Goal: Task Accomplishment & Management: Manage account settings

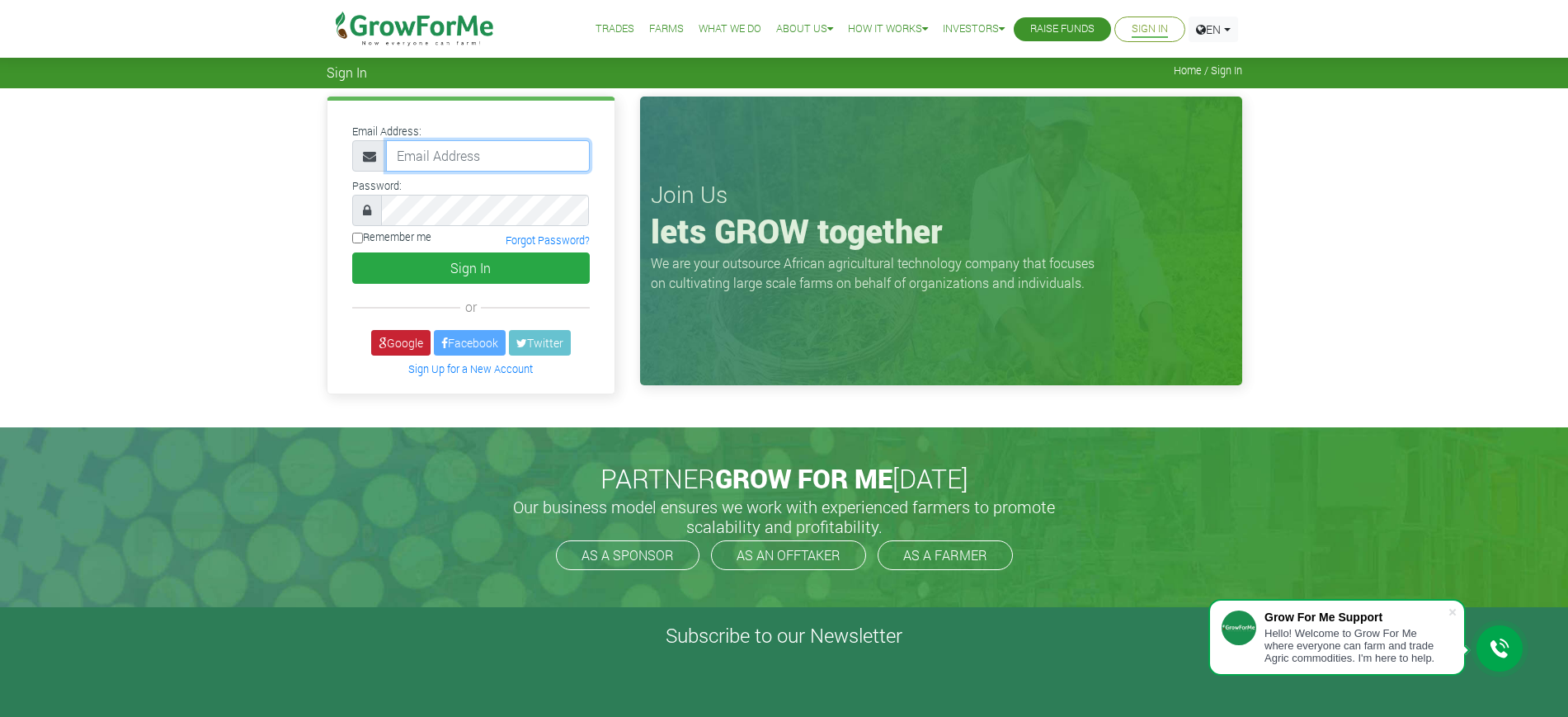
type input "mawuli@growforme.com"
click at [391, 348] on link "Google" at bounding box center [400, 343] width 59 height 26
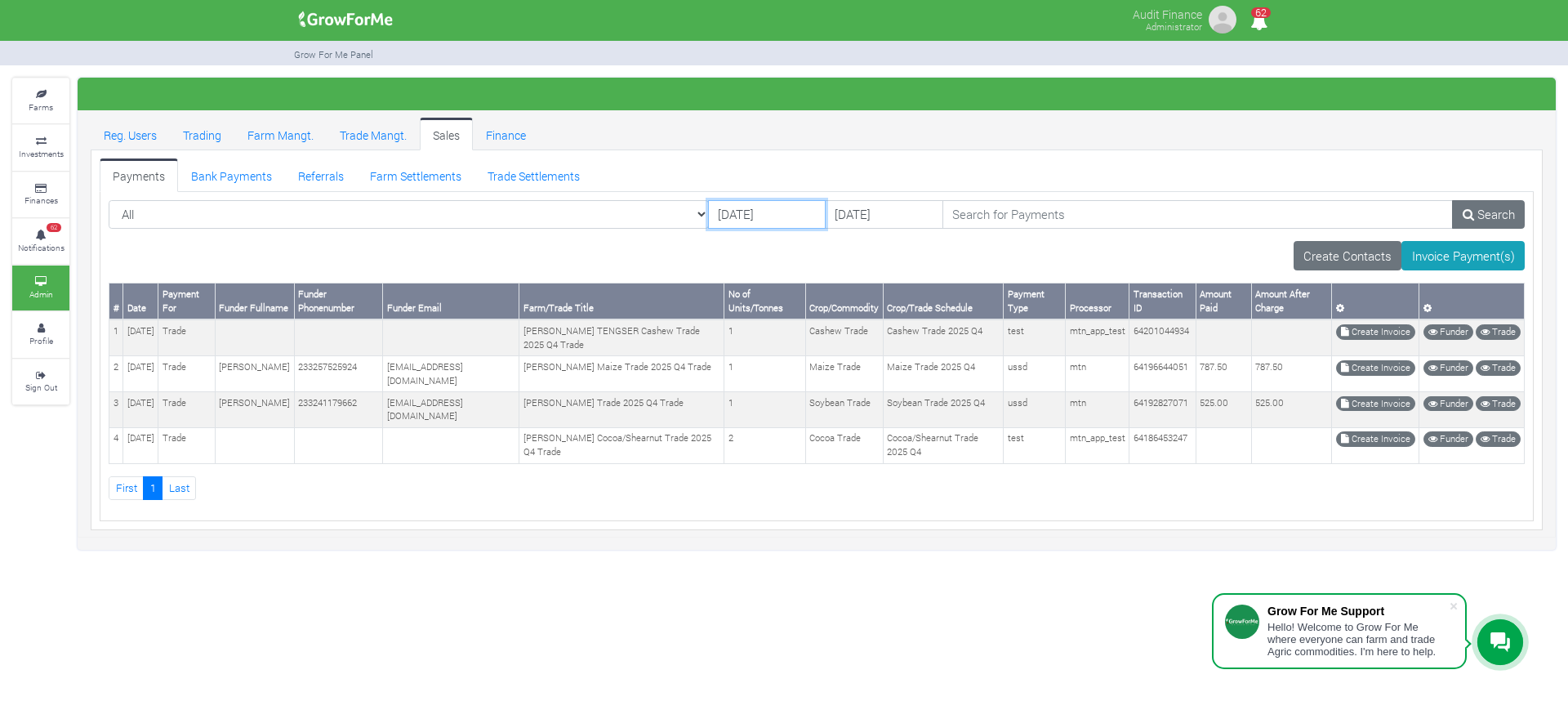
click at [708, 217] on input "[DATE]" at bounding box center [766, 215] width 118 height 30
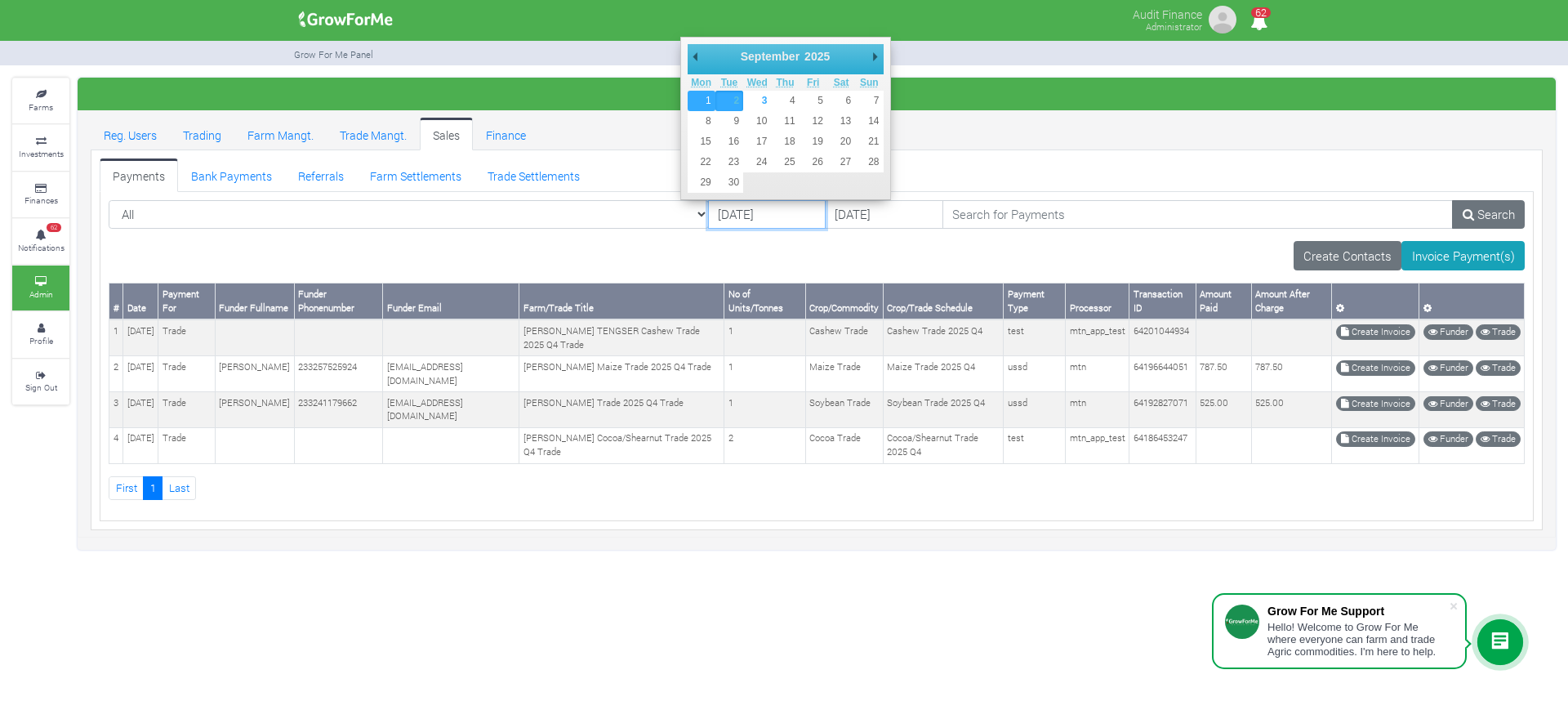
type input "01/09/2025"
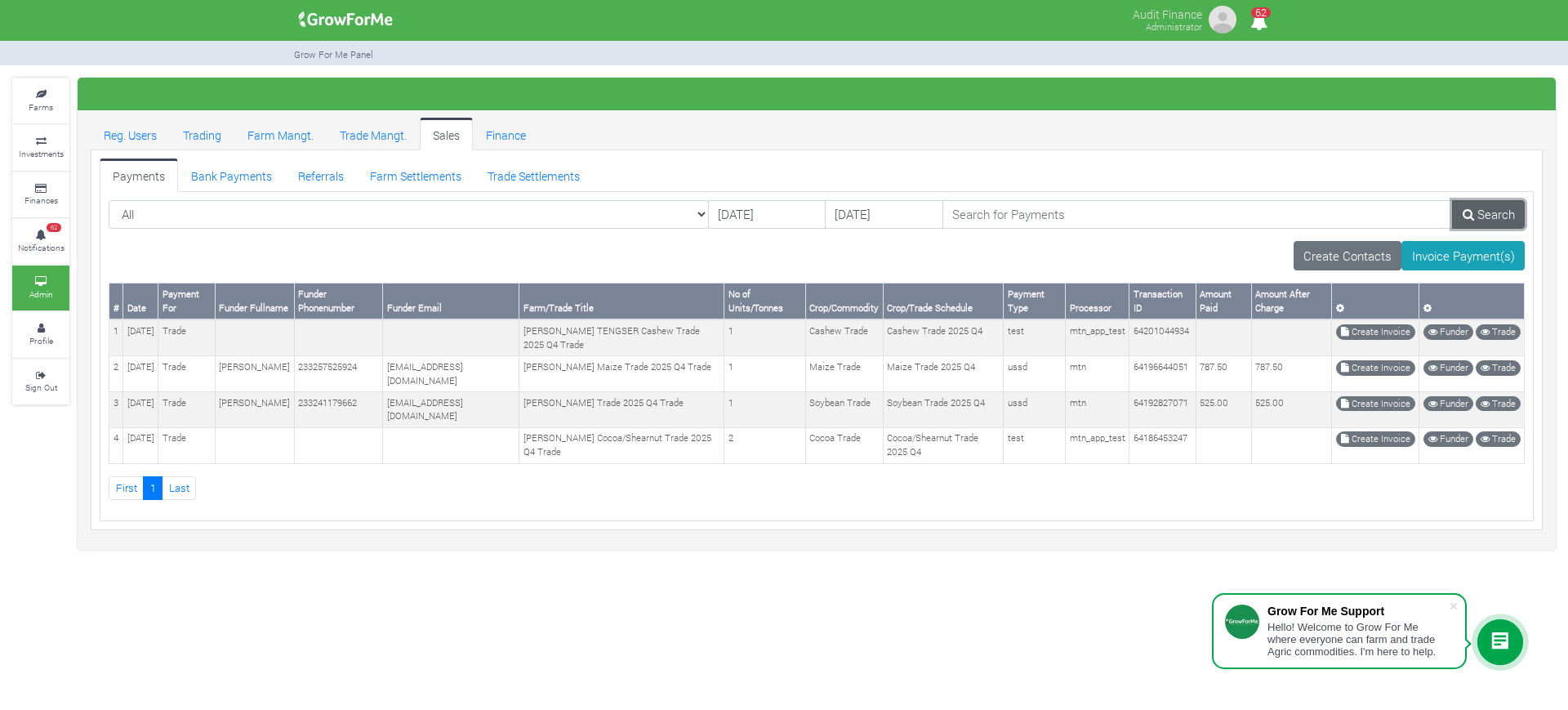
click at [1494, 220] on link "Search" at bounding box center [1489, 215] width 73 height 30
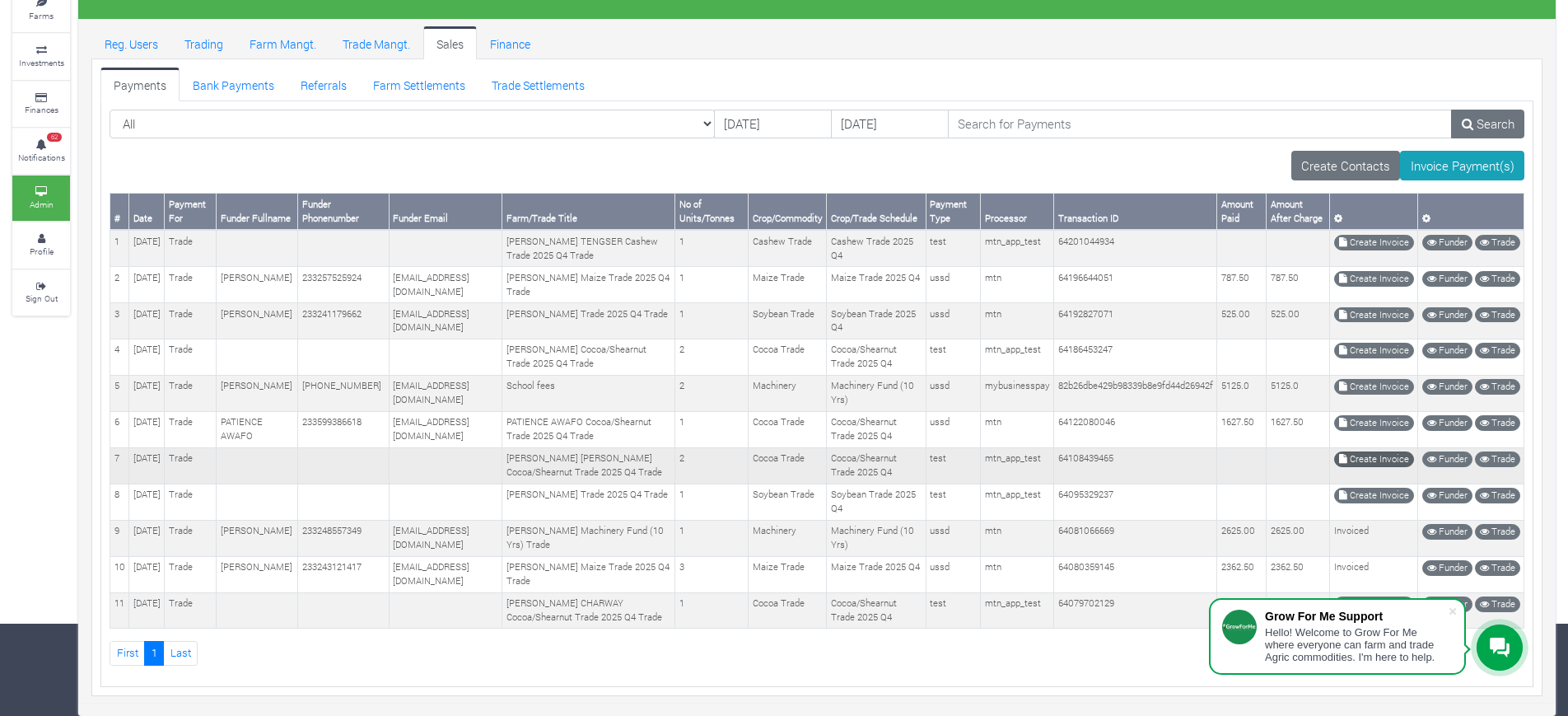
scroll to position [245, 0]
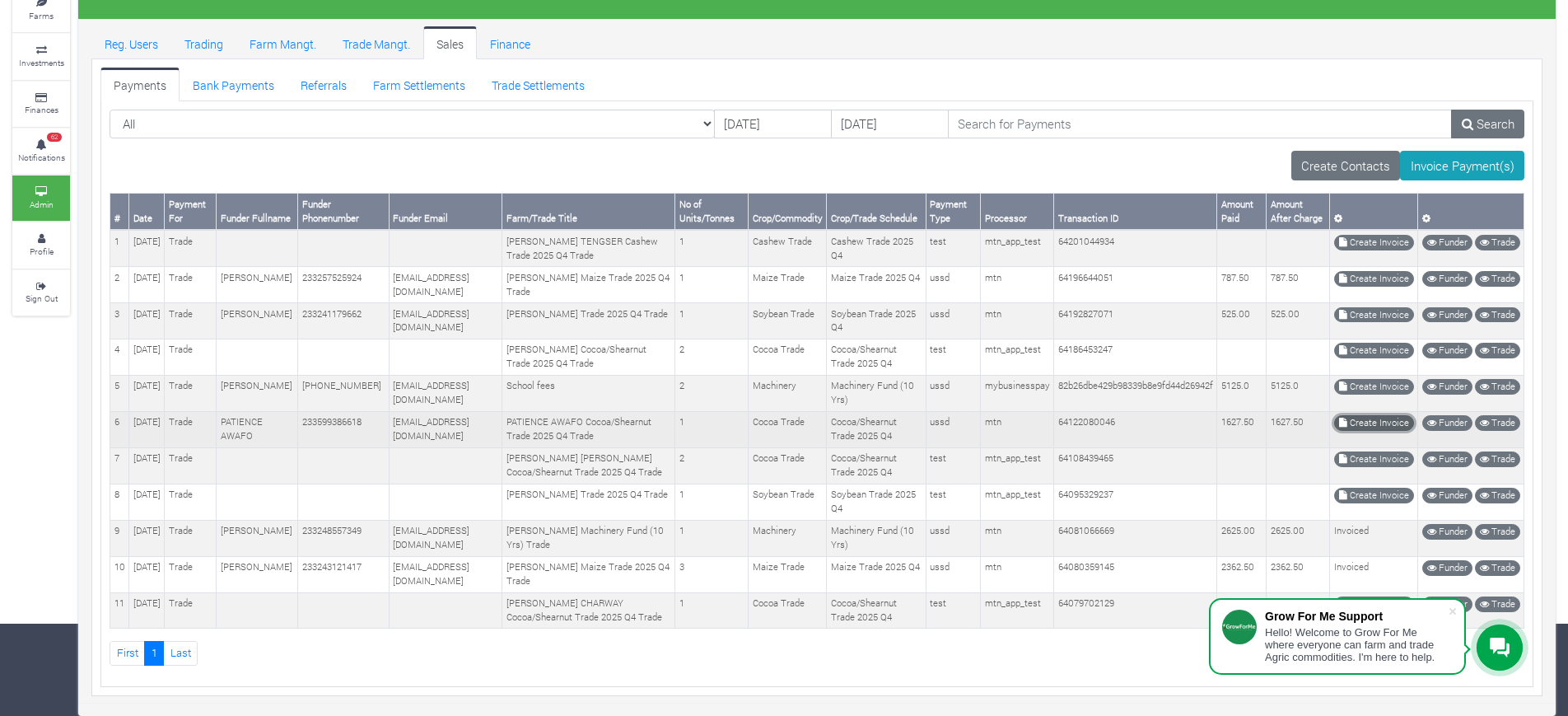
click at [1379, 415] on link "Create Invoice" at bounding box center [1374, 423] width 80 height 16
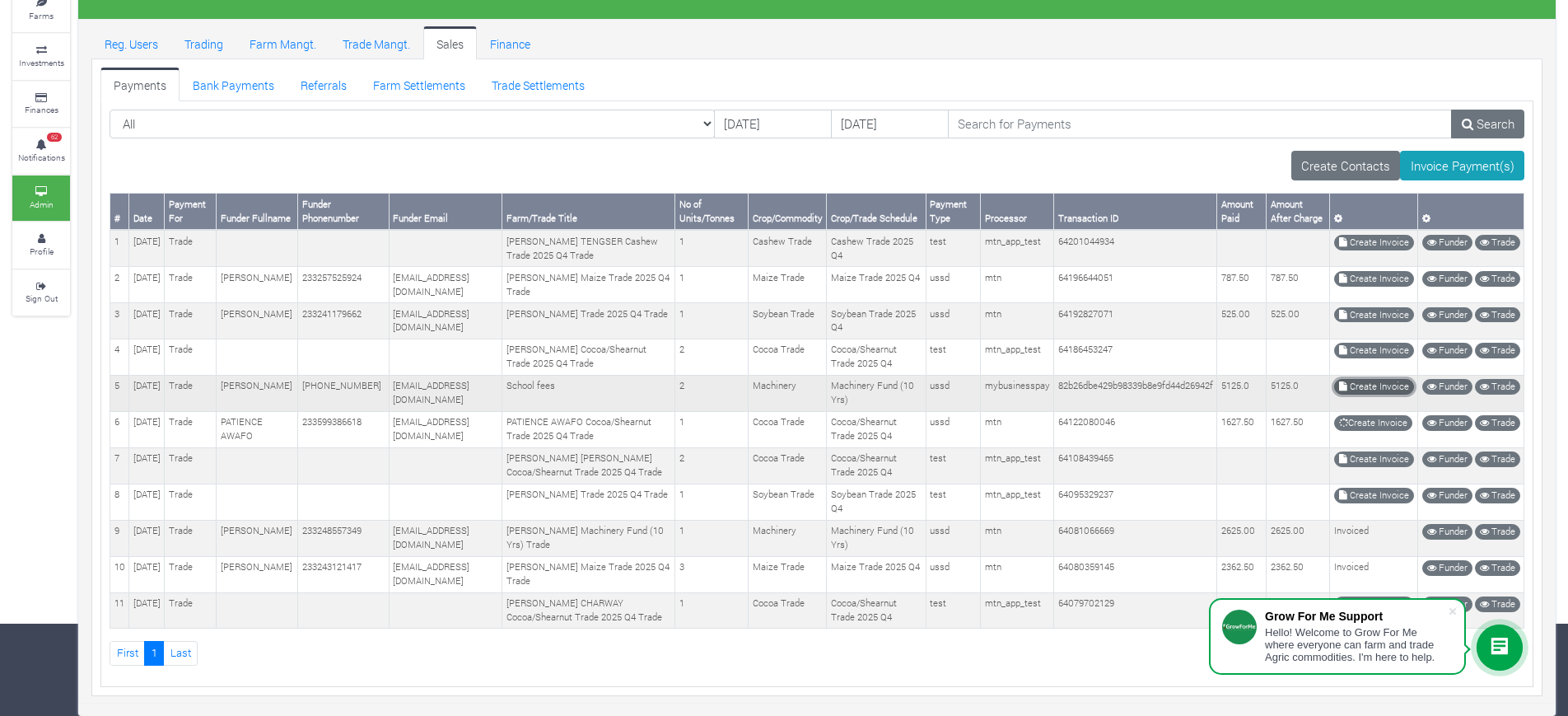
click at [1369, 379] on link "Create Invoice" at bounding box center [1374, 387] width 80 height 16
click at [1364, 307] on link "Create Invoice" at bounding box center [1374, 315] width 80 height 16
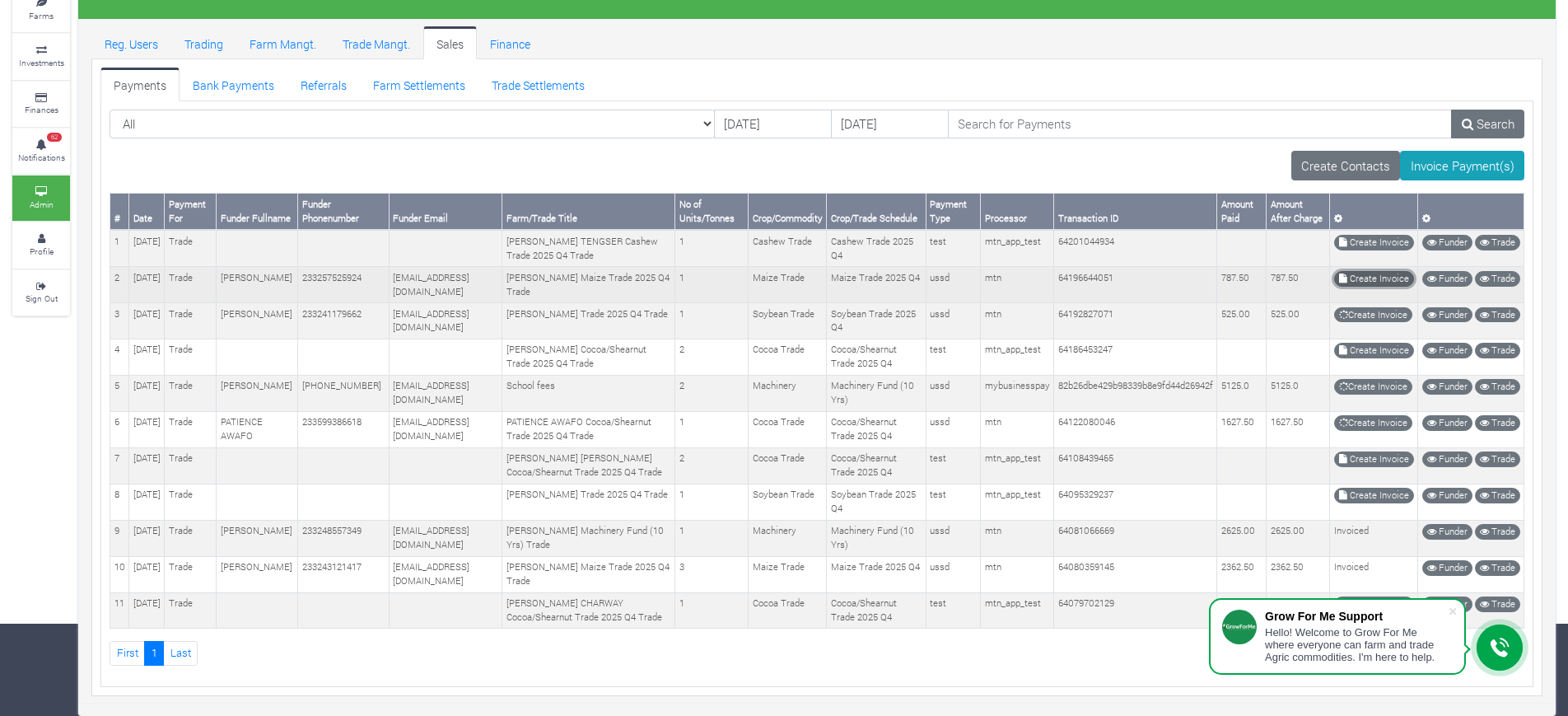
click at [1386, 271] on link "Create Invoice" at bounding box center [1374, 279] width 80 height 16
